Goal: Check status: Check status

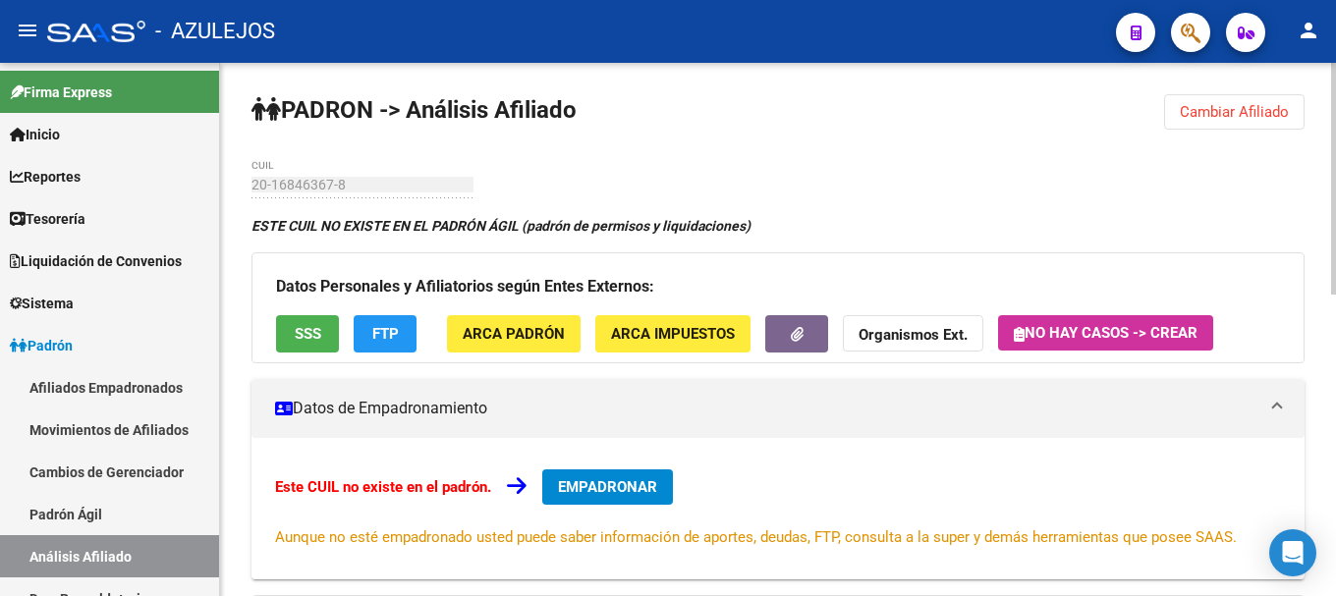
click at [1279, 118] on span "Cambiar Afiliado" at bounding box center [1233, 112] width 109 height 18
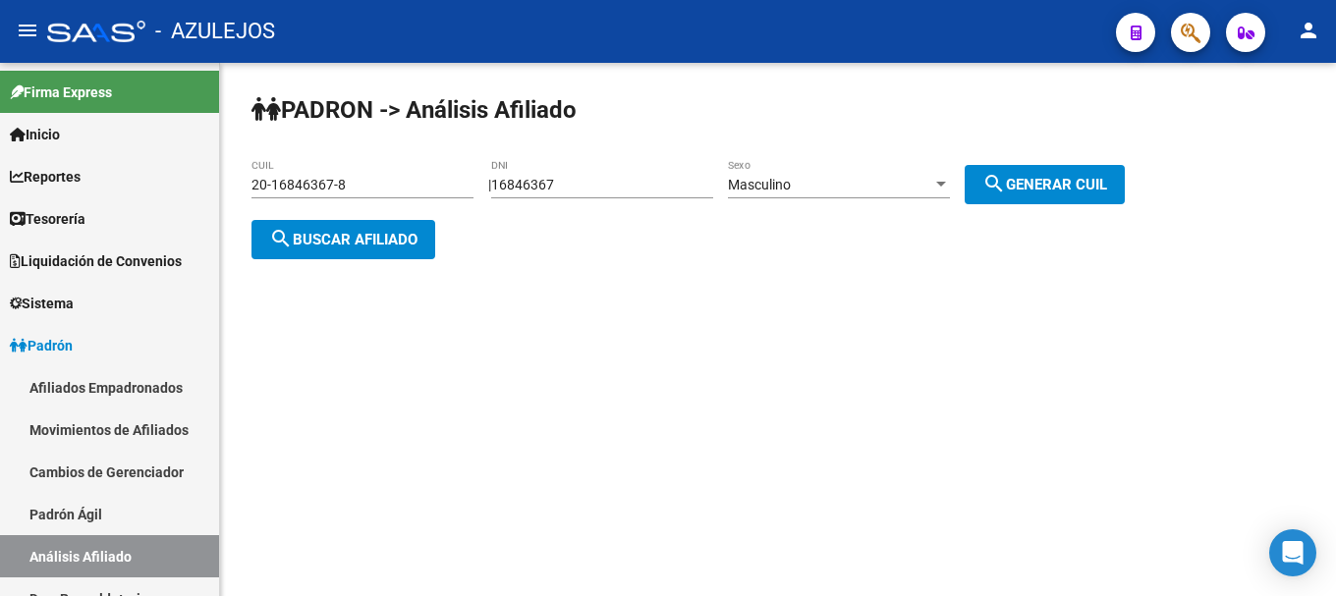
click at [583, 176] on div "16846367 DNI" at bounding box center [602, 178] width 222 height 39
drag, startPoint x: 581, startPoint y: 176, endPoint x: 414, endPoint y: 191, distance: 167.6
click at [414, 191] on app-analisis-afiliado "PADRON -> Análisis Afiliado 20-16846367-8 CUIL | 16846367 DNI Masculino Sexo se…" at bounding box center [695, 212] width 888 height 71
type input "93012741"
click at [1006, 188] on mat-icon "search" at bounding box center [994, 184] width 24 height 24
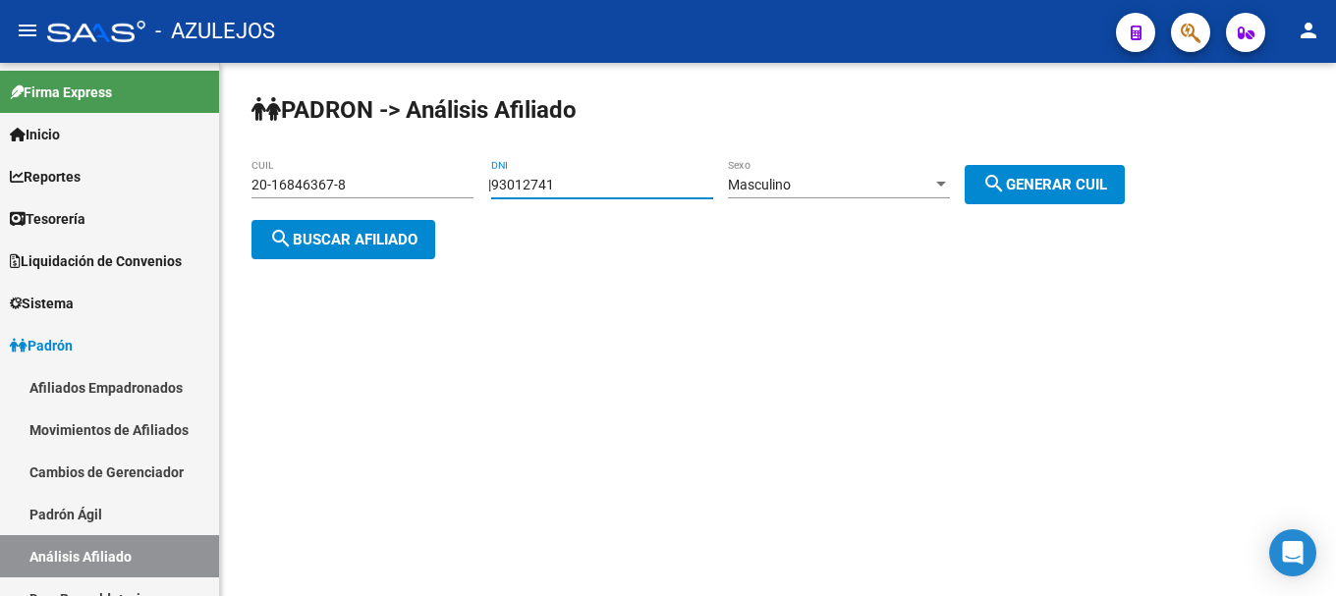
type input "20-93012741-9"
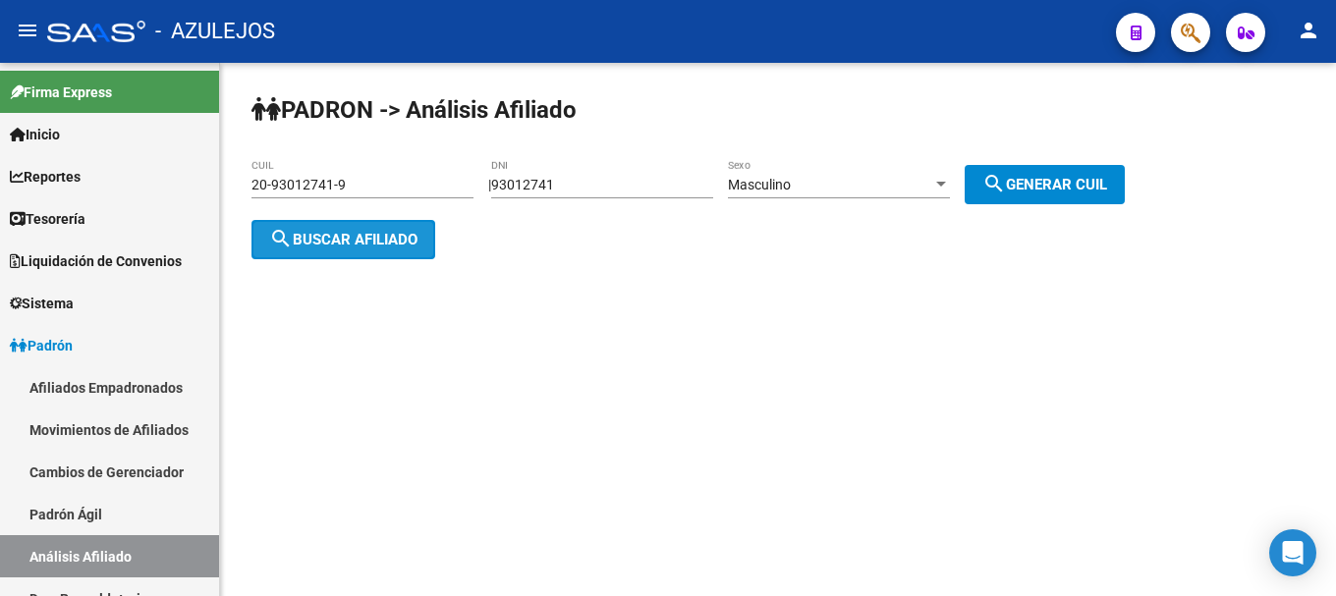
click at [324, 239] on span "search Buscar afiliado" at bounding box center [343, 240] width 148 height 18
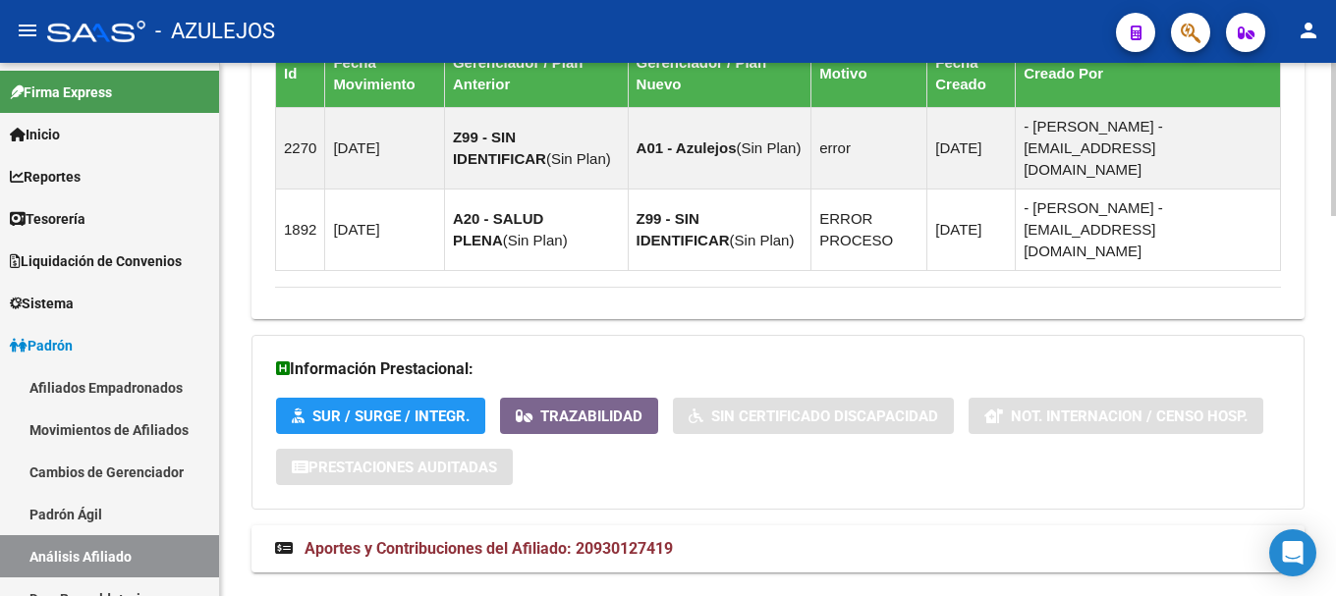
scroll to position [1325, 0]
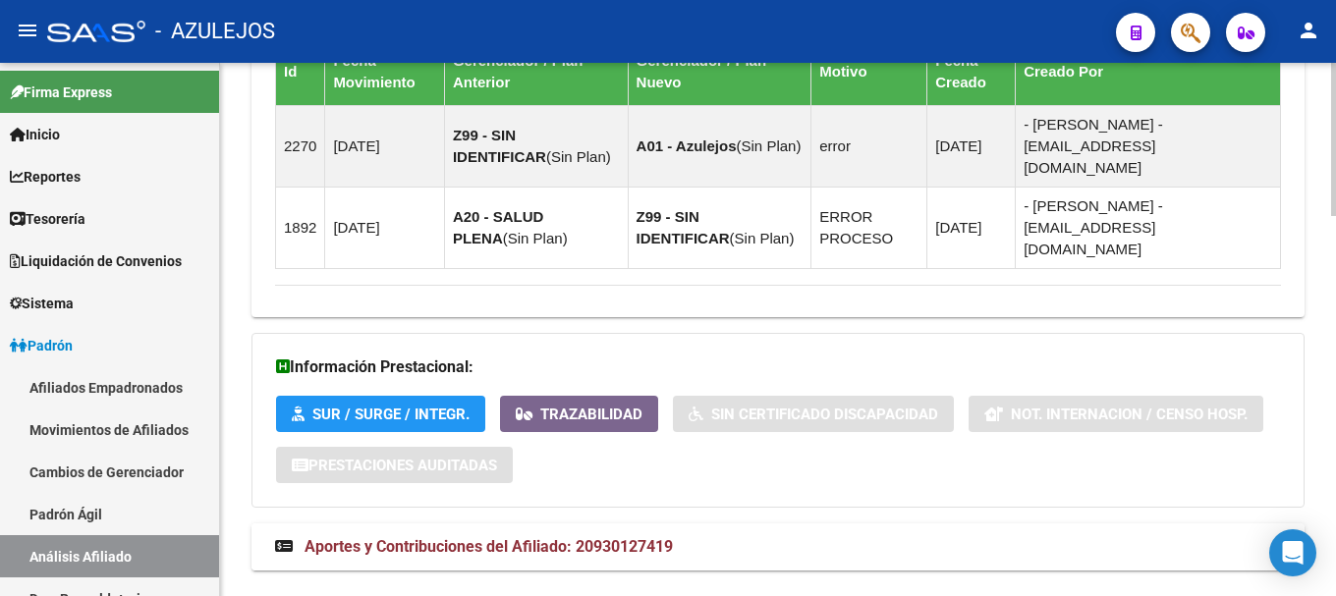
click at [588, 537] on span "Aportes y Contribuciones del Afiliado: 20930127419" at bounding box center [488, 546] width 368 height 19
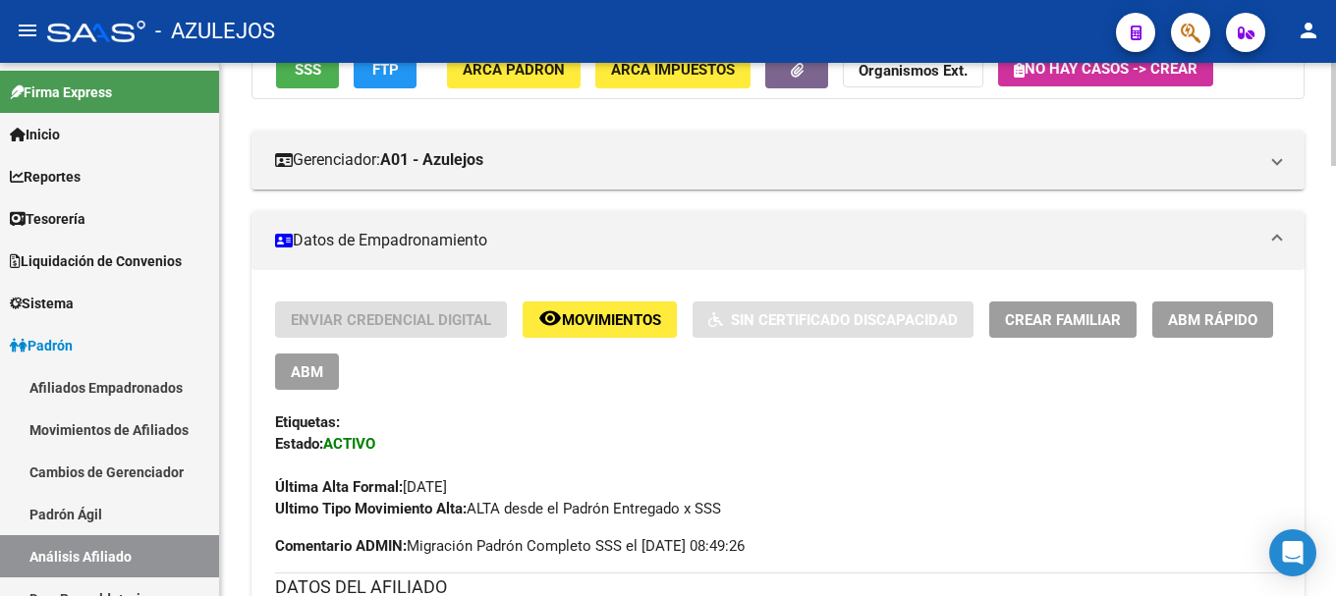
scroll to position [166, 0]
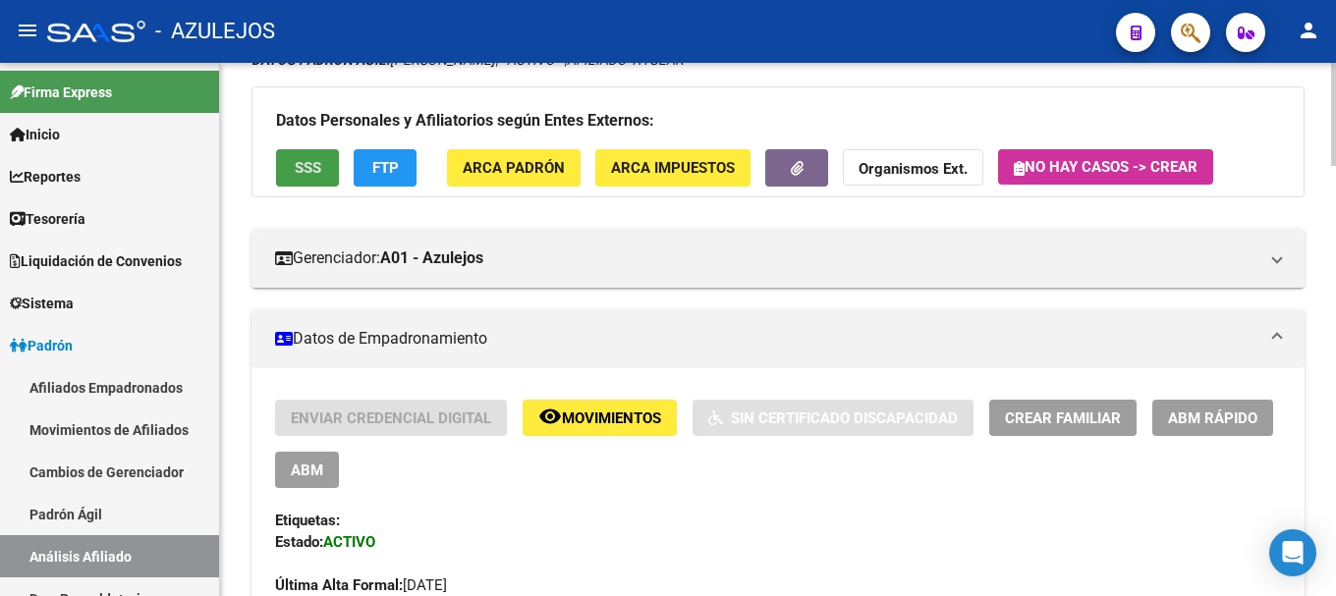
click at [314, 161] on span "SSS" at bounding box center [308, 169] width 27 height 18
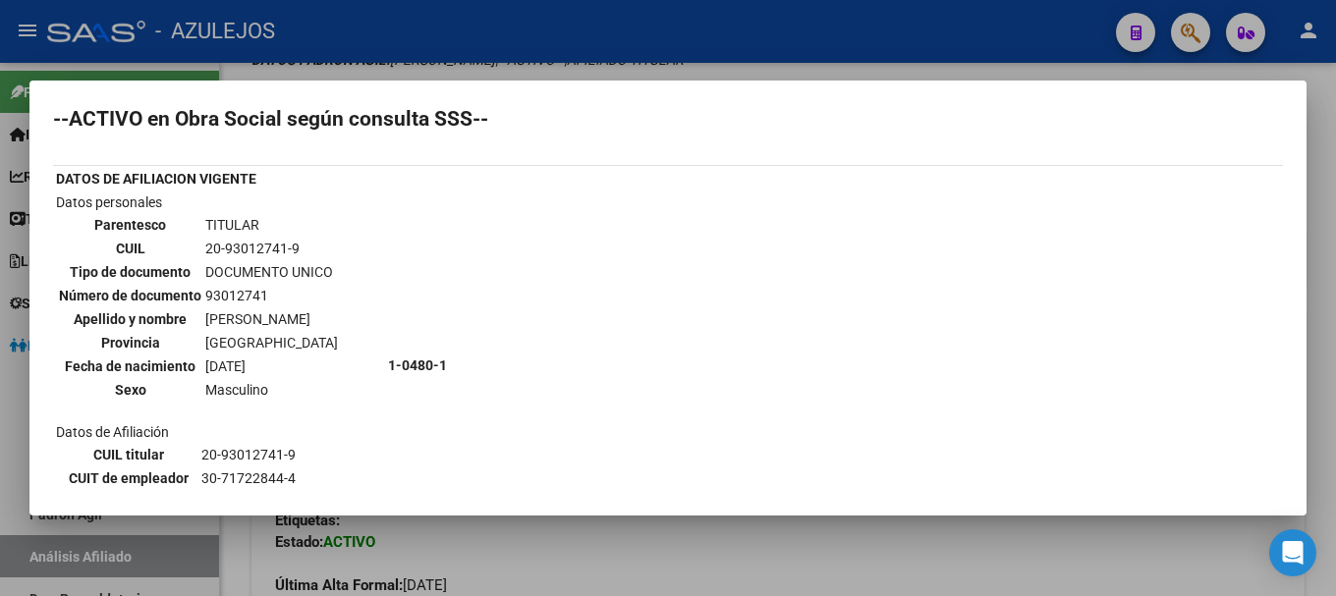
scroll to position [0, 0]
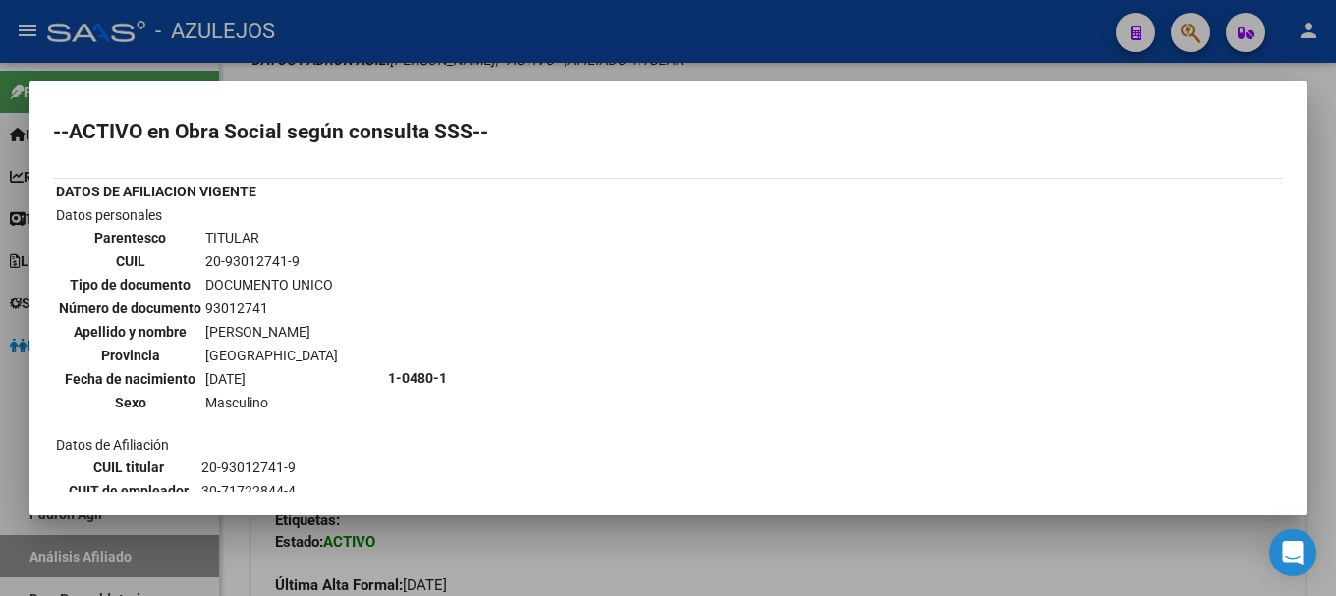
click at [624, 543] on div at bounding box center [668, 298] width 1336 height 596
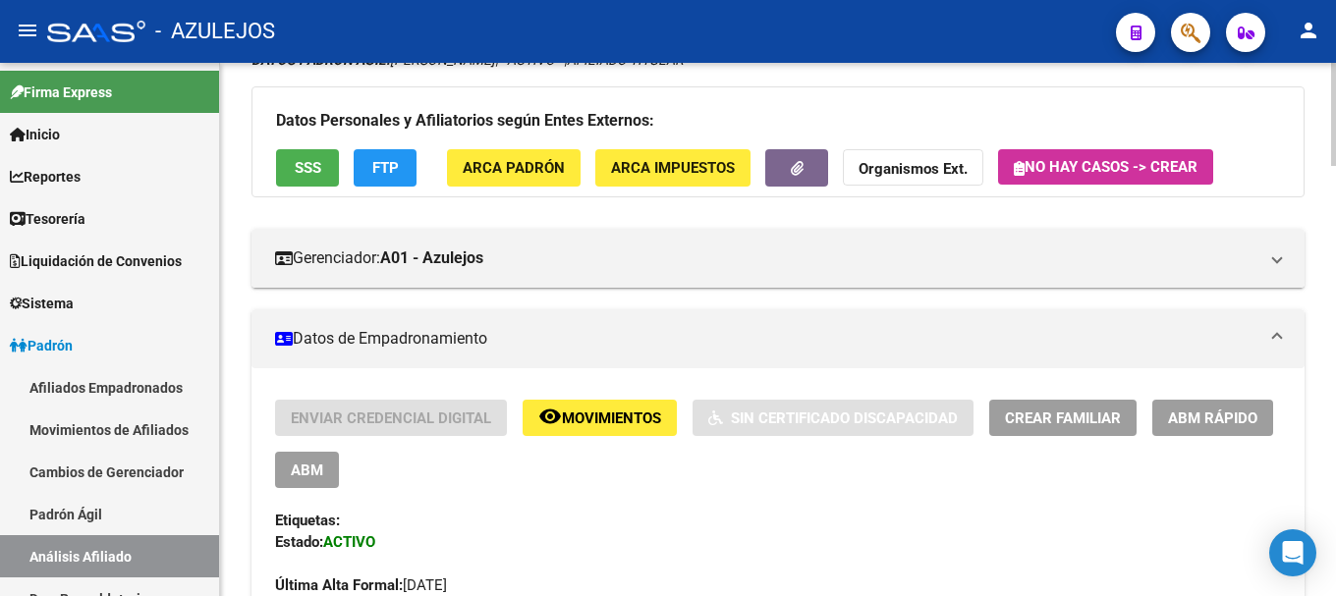
click at [393, 162] on span "FTP" at bounding box center [385, 169] width 27 height 18
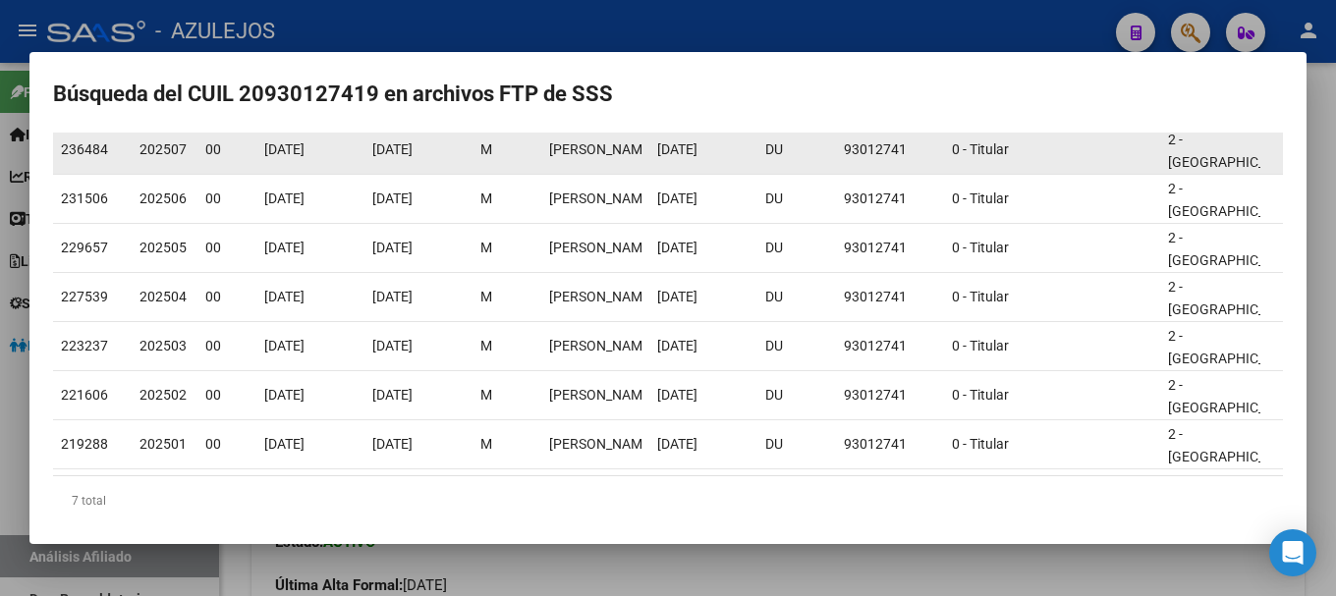
scroll to position [222, 0]
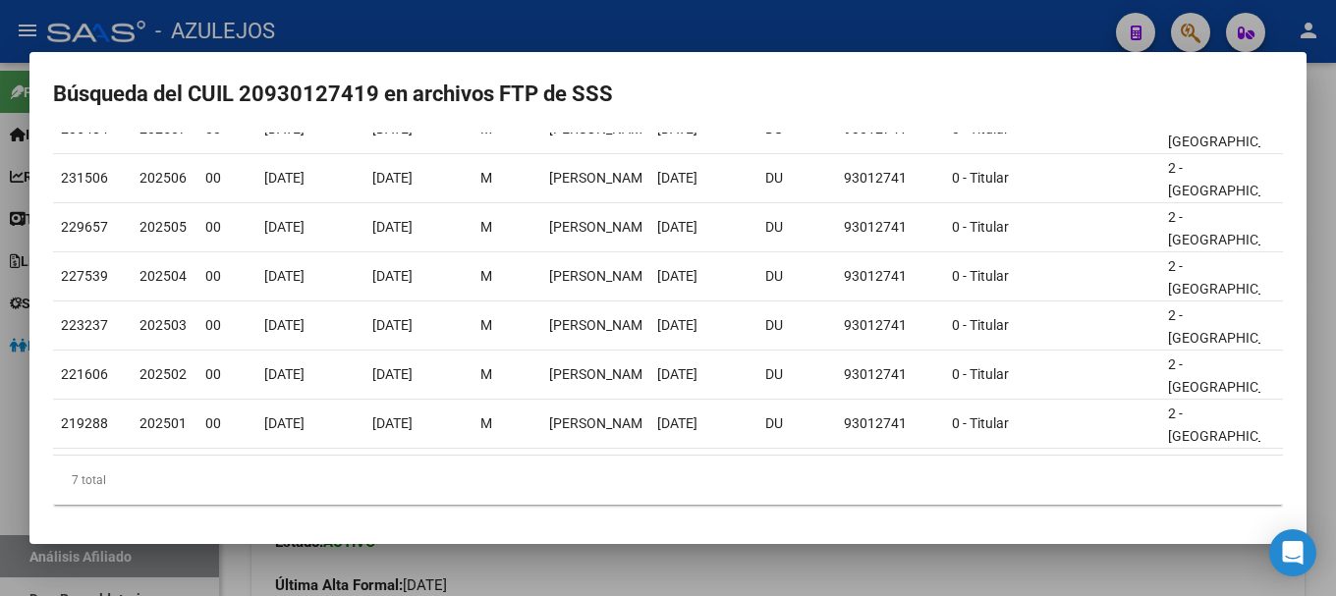
click at [941, 570] on div at bounding box center [668, 298] width 1336 height 596
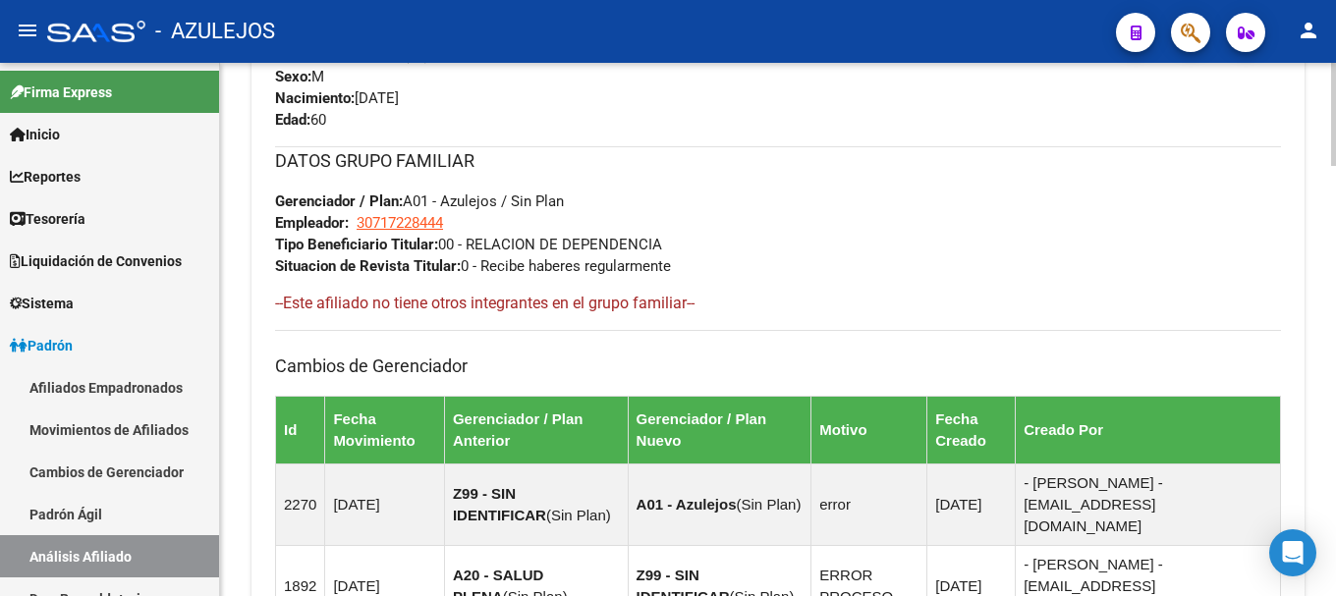
scroll to position [1050, 0]
